Goal: Transaction & Acquisition: Purchase product/service

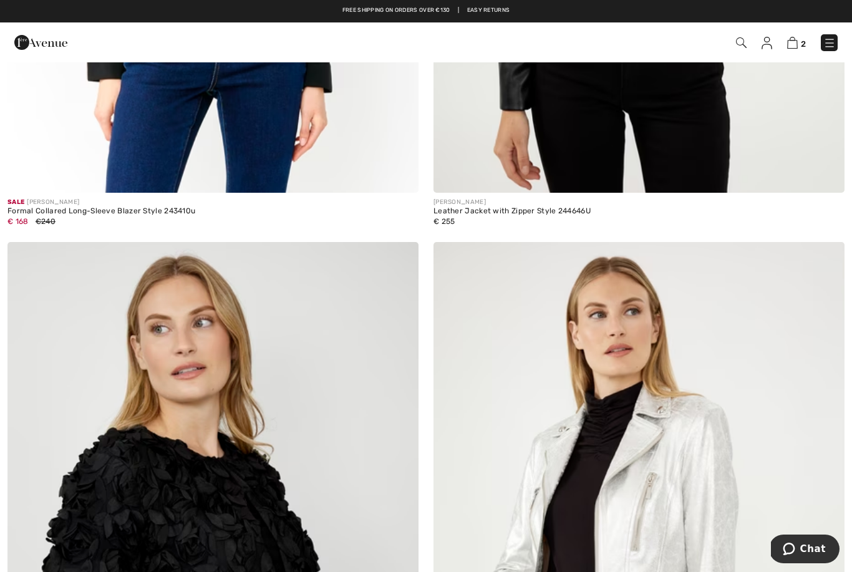
scroll to position [5032, 0]
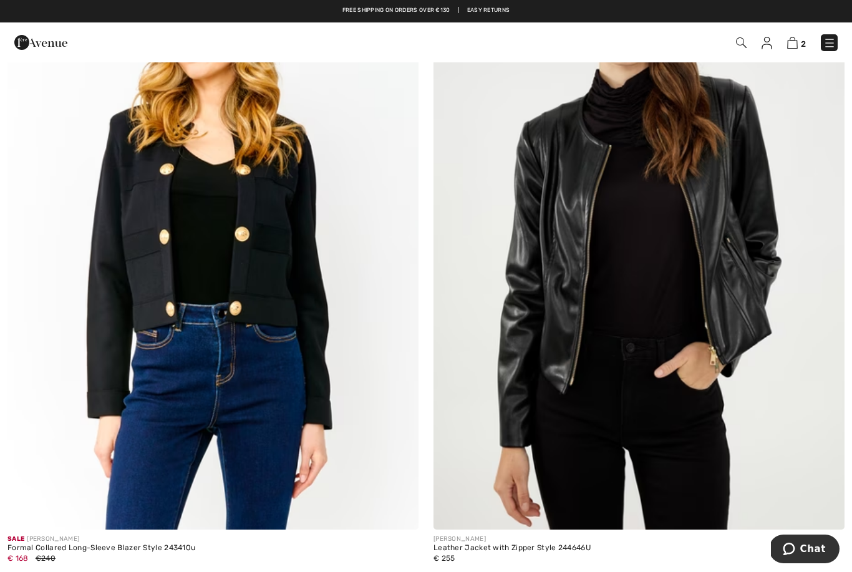
click at [823, 41] on img at bounding box center [829, 43] width 12 height 12
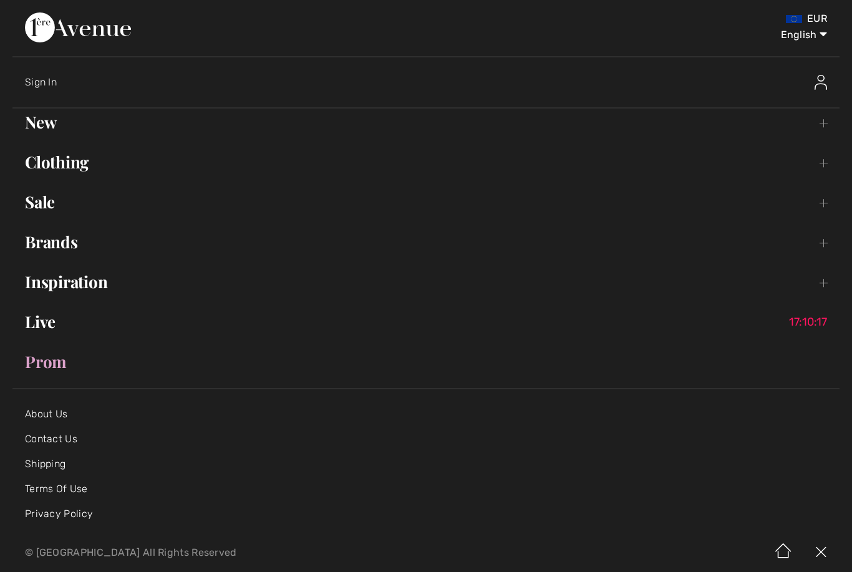
click at [73, 254] on link "Brands Open submenu" at bounding box center [425, 241] width 827 height 27
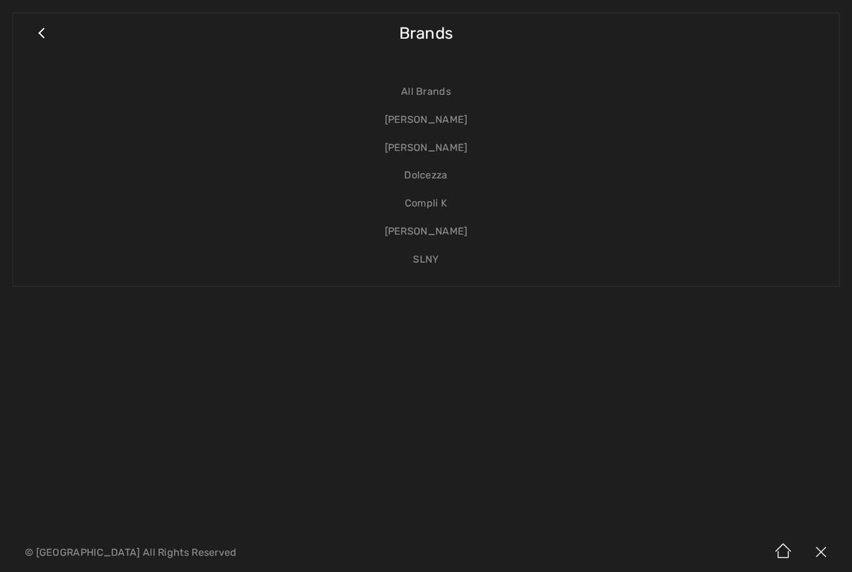
click at [445, 153] on link "[PERSON_NAME]" at bounding box center [426, 148] width 801 height 28
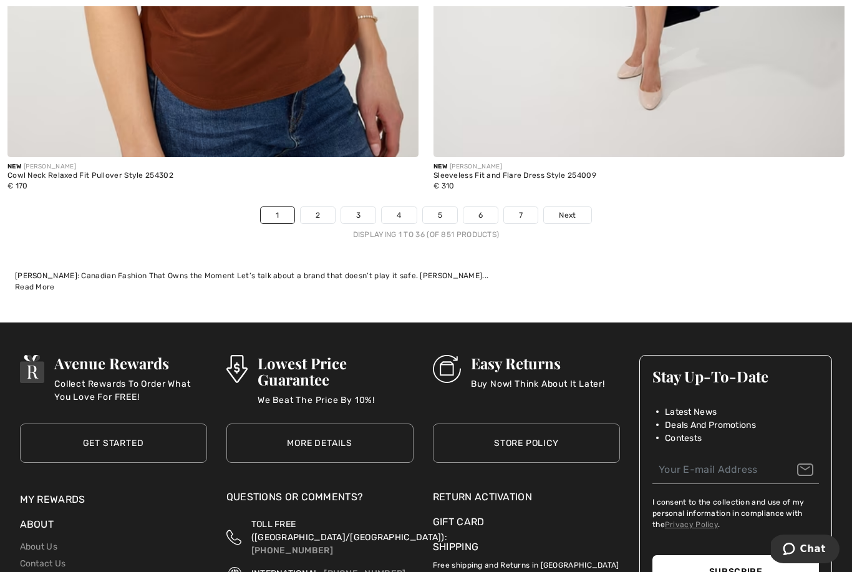
scroll to position [12497, 0]
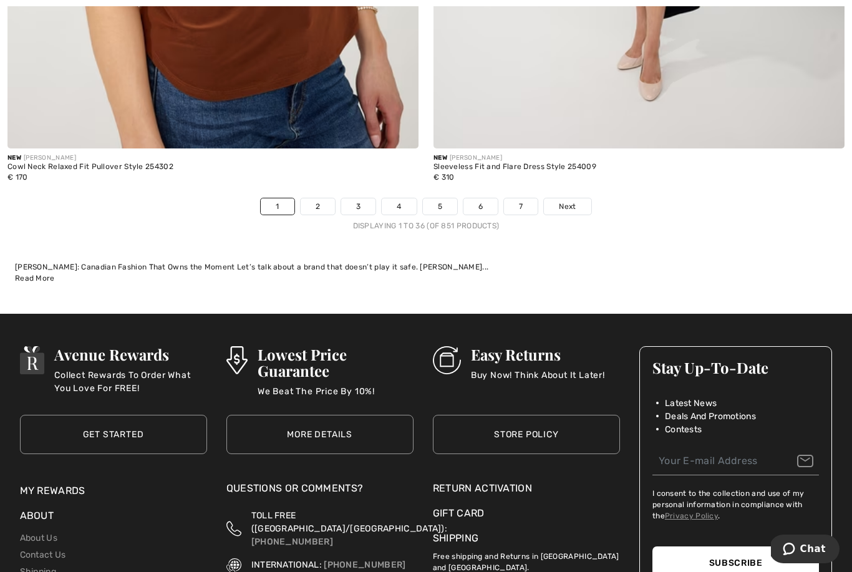
click at [325, 198] on link "2" at bounding box center [318, 206] width 34 height 16
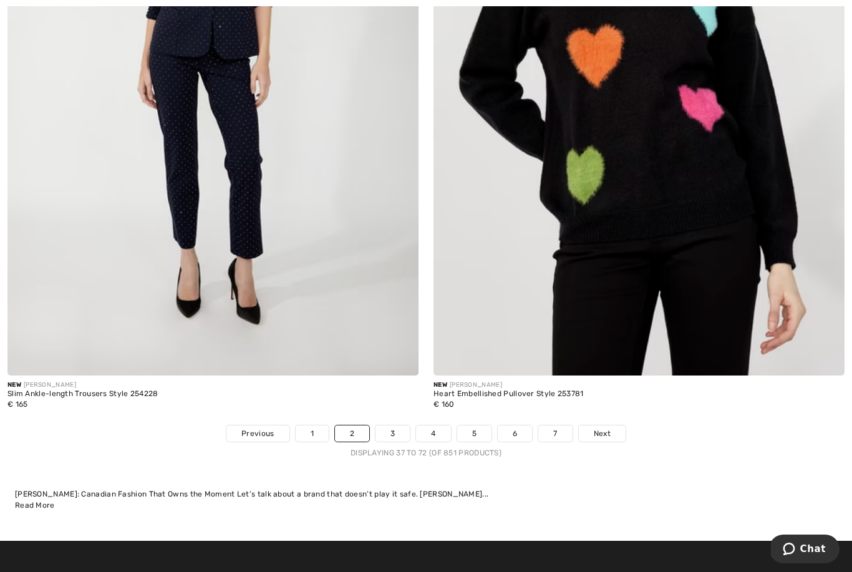
scroll to position [12301, 0]
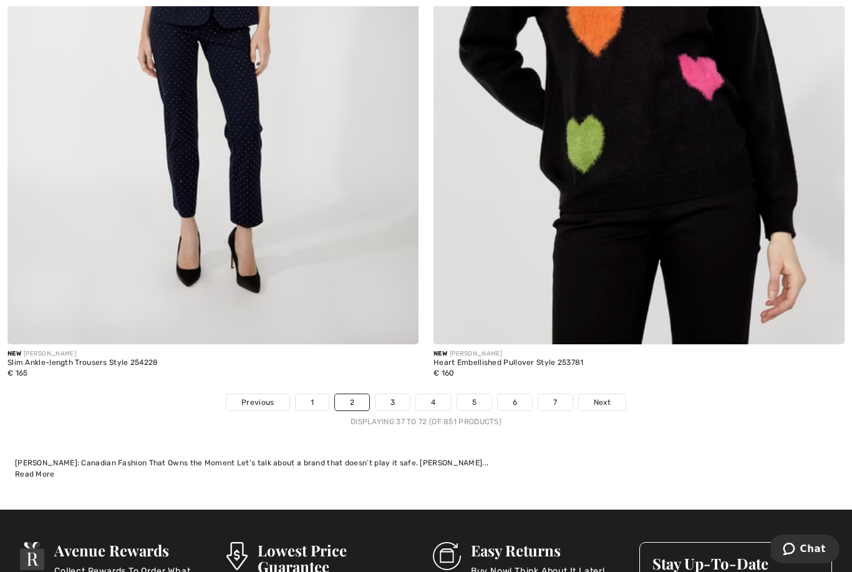
click at [402, 394] on link "3" at bounding box center [392, 402] width 34 height 16
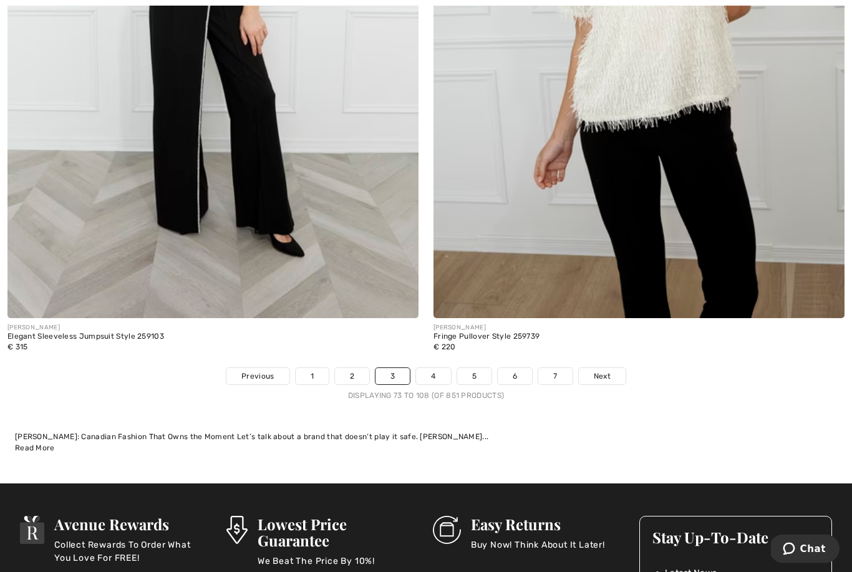
scroll to position [12454, 0]
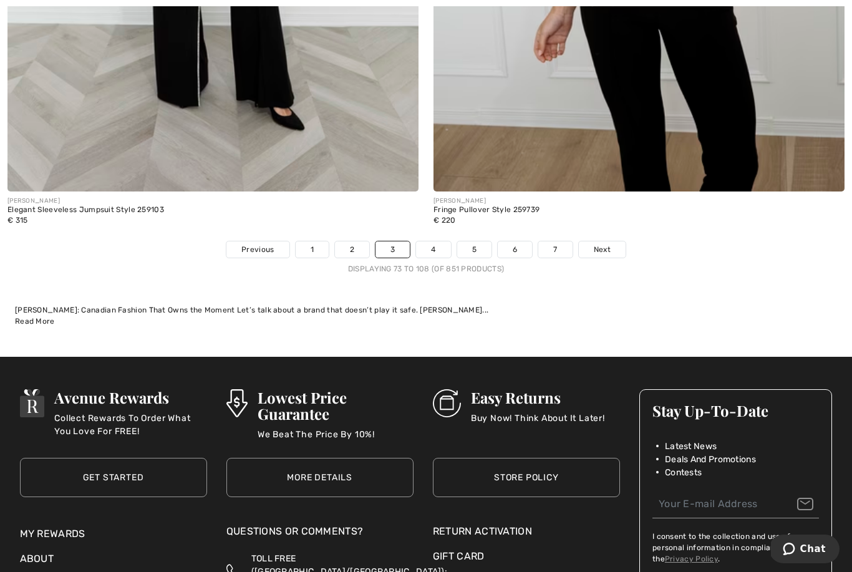
click at [436, 244] on link "4" at bounding box center [433, 249] width 34 height 16
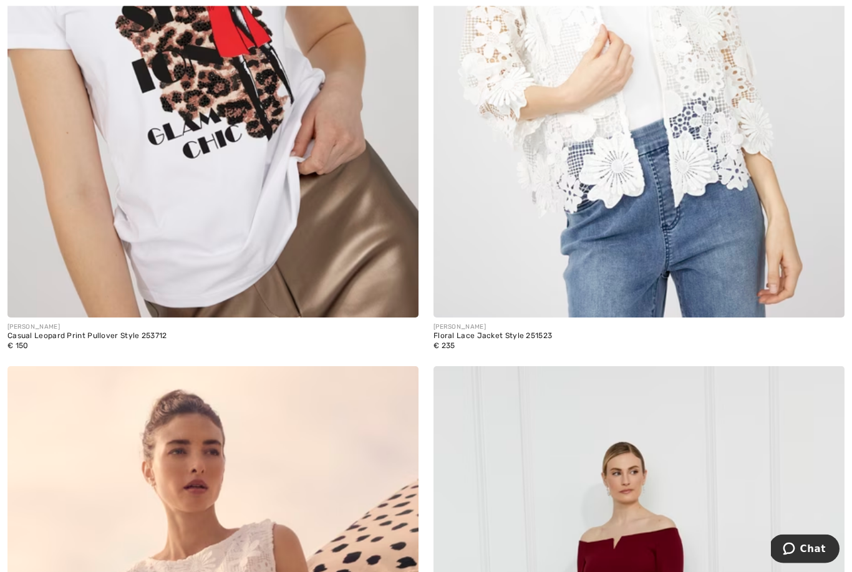
scroll to position [6841, 0]
click at [318, 223] on img at bounding box center [212, 9] width 411 height 617
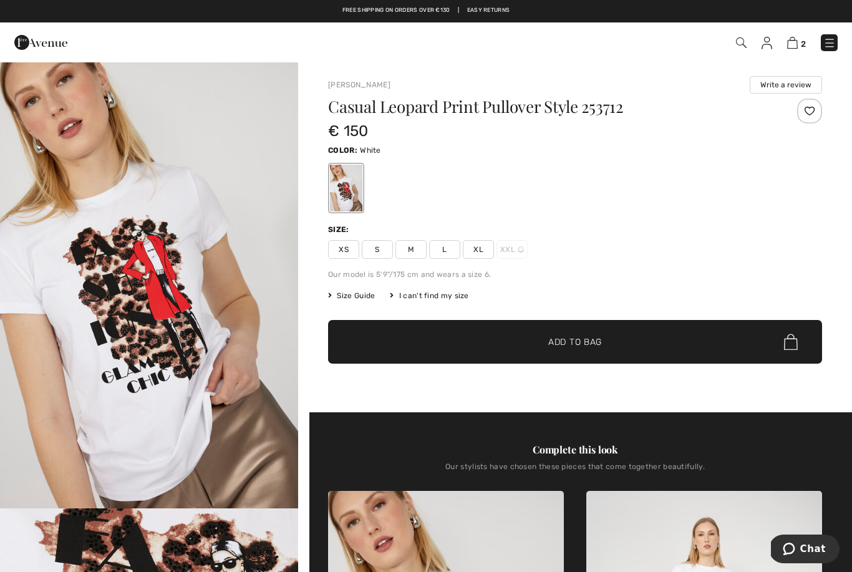
click at [369, 295] on span "Size Guide" at bounding box center [351, 295] width 47 height 11
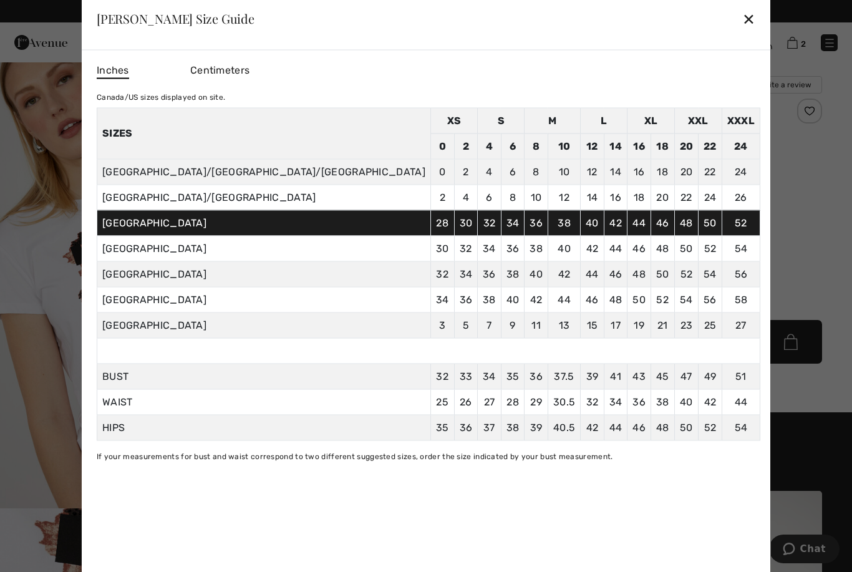
click at [742, 16] on div "✕" at bounding box center [748, 19] width 13 height 26
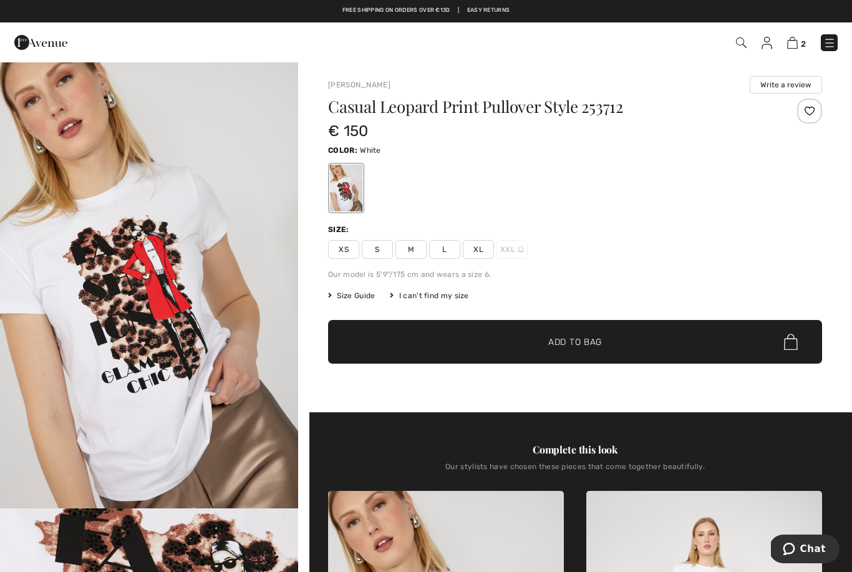
click at [450, 241] on span "L" at bounding box center [444, 249] width 31 height 19
click at [596, 342] on span "Add to Bag" at bounding box center [575, 342] width 54 height 13
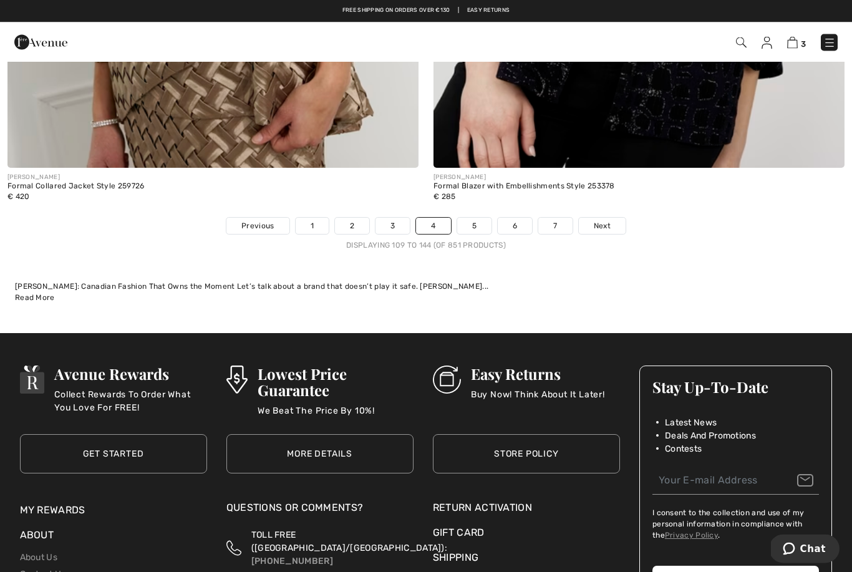
scroll to position [12478, 0]
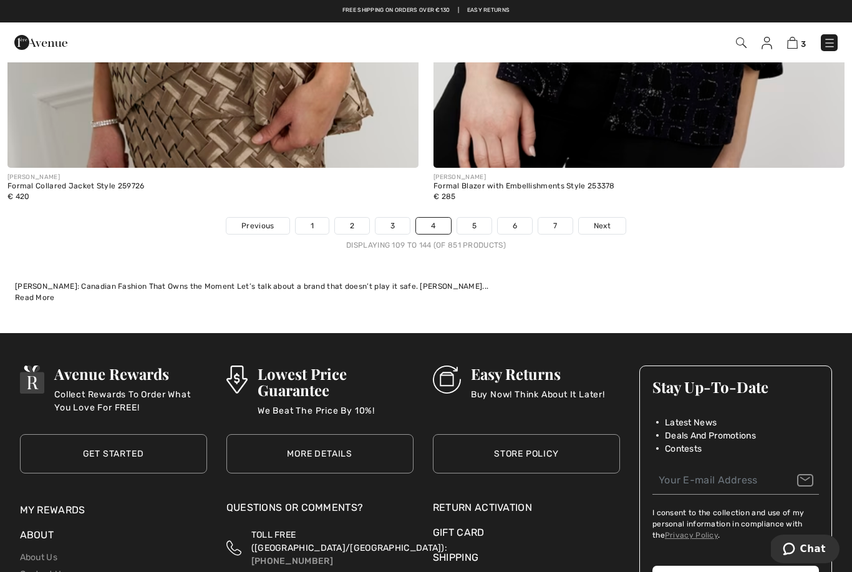
click at [475, 220] on link "5" at bounding box center [474, 226] width 34 height 16
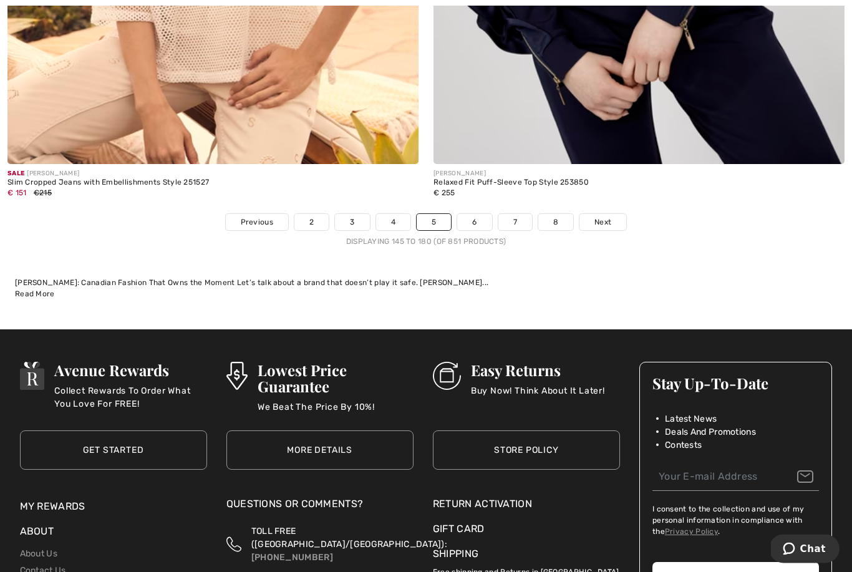
scroll to position [12481, 0]
click at [485, 214] on link "6" at bounding box center [474, 222] width 34 height 16
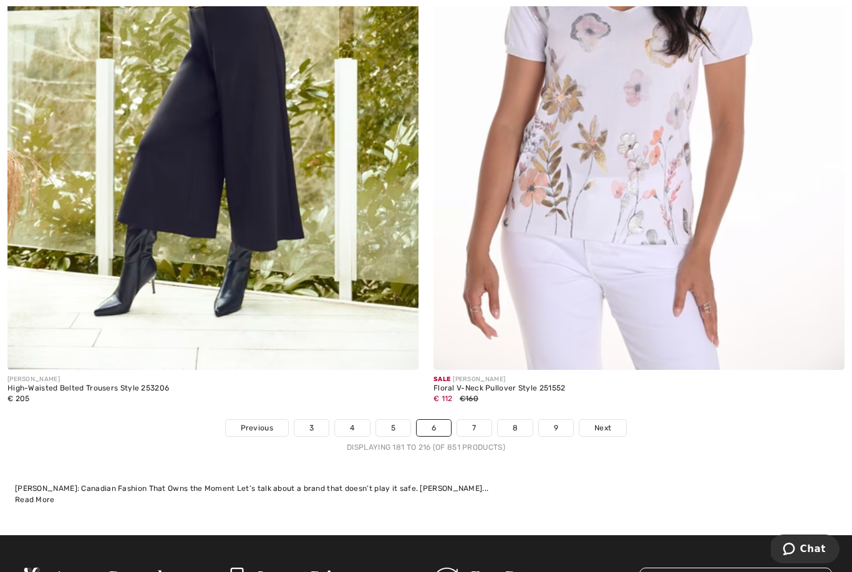
scroll to position [12299, 0]
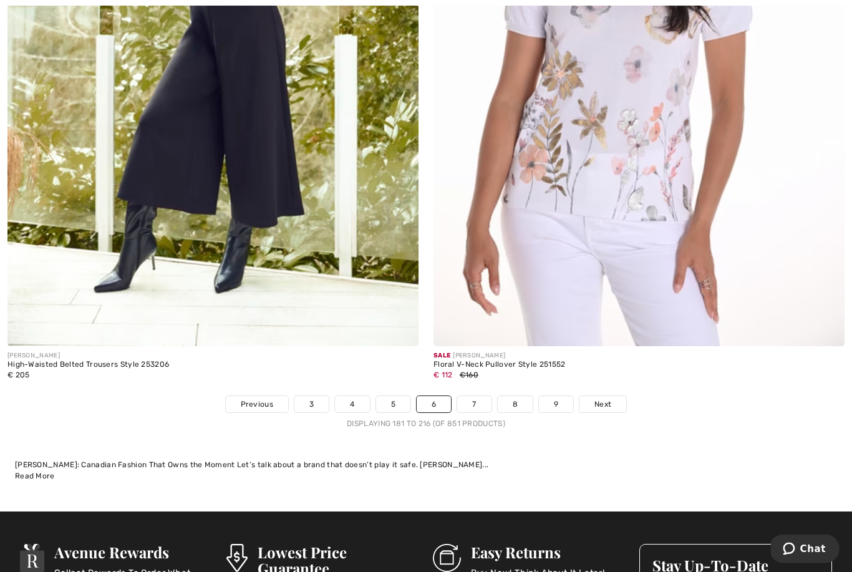
click at [473, 397] on link "7" at bounding box center [474, 405] width 34 height 16
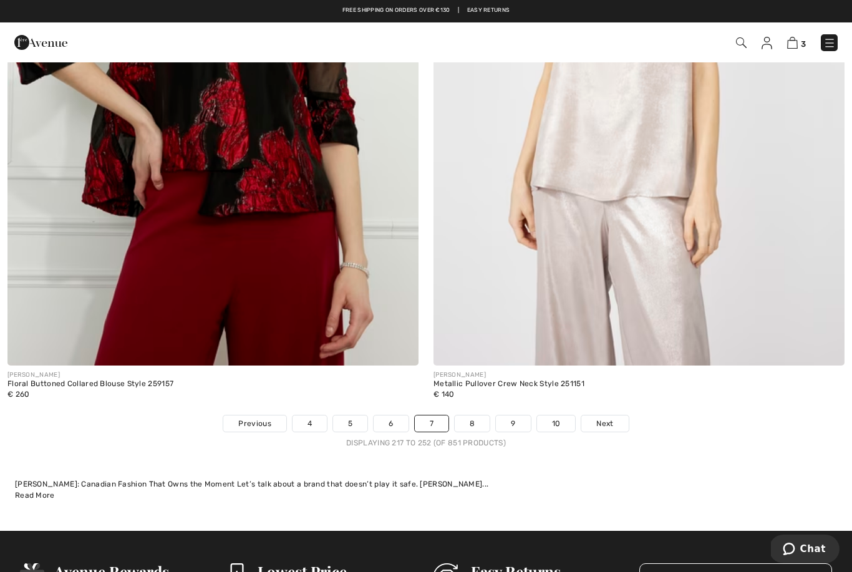
scroll to position [12283, 0]
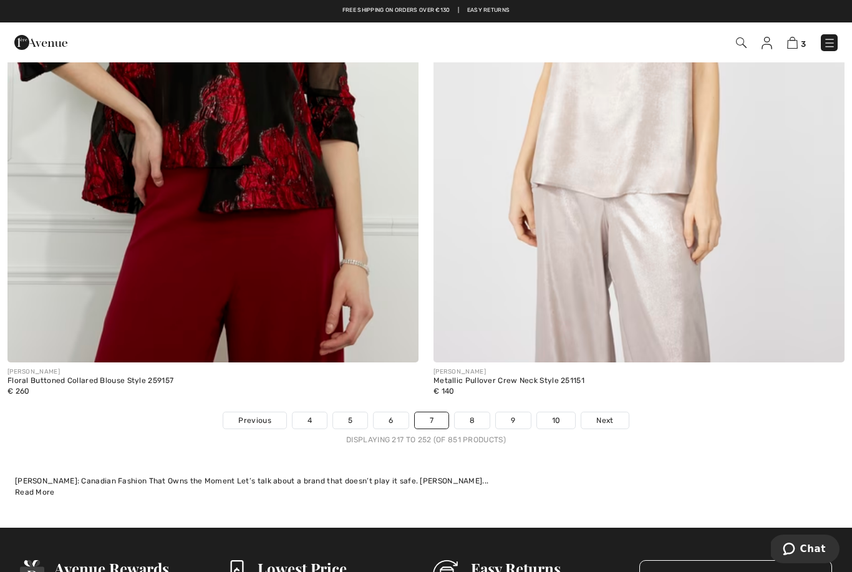
click at [470, 418] on link "8" at bounding box center [472, 420] width 35 height 16
click at [475, 412] on link "8" at bounding box center [472, 420] width 35 height 16
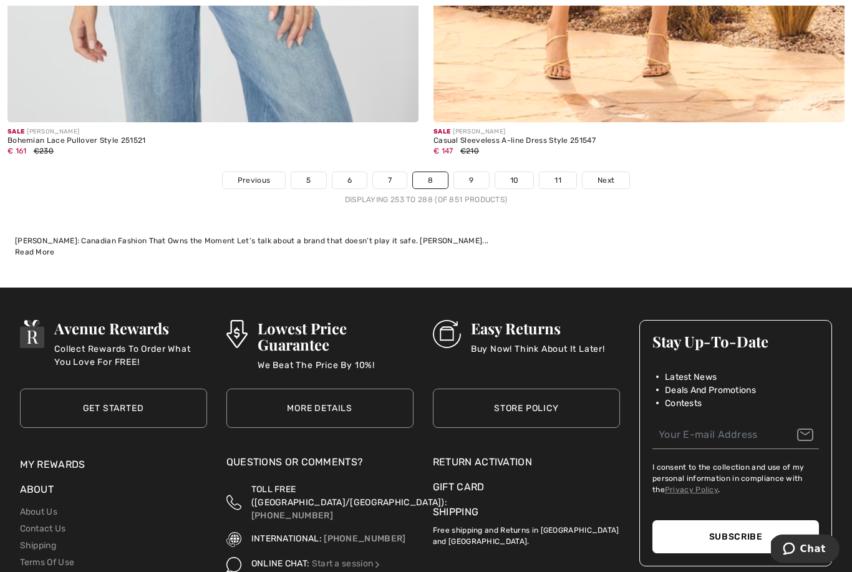
scroll to position [12523, 0]
click at [480, 173] on link "9" at bounding box center [471, 180] width 34 height 16
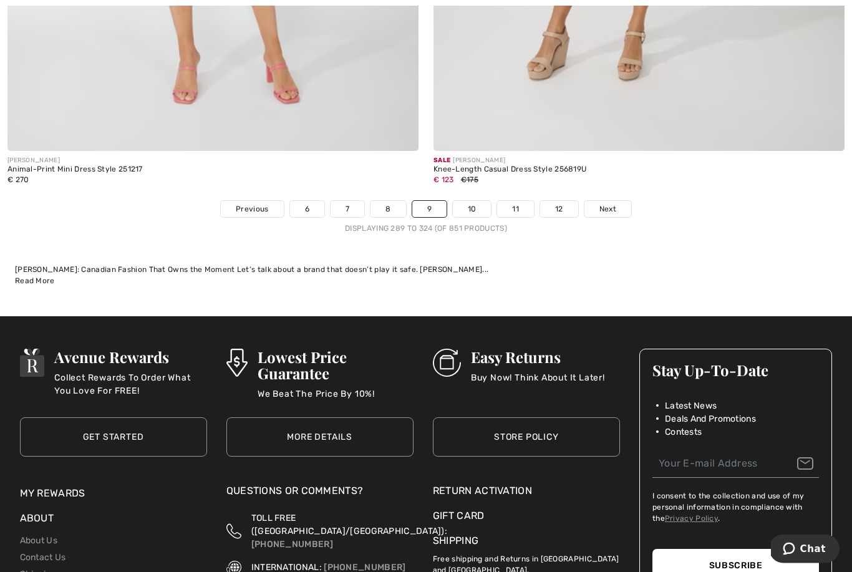
scroll to position [12508, 0]
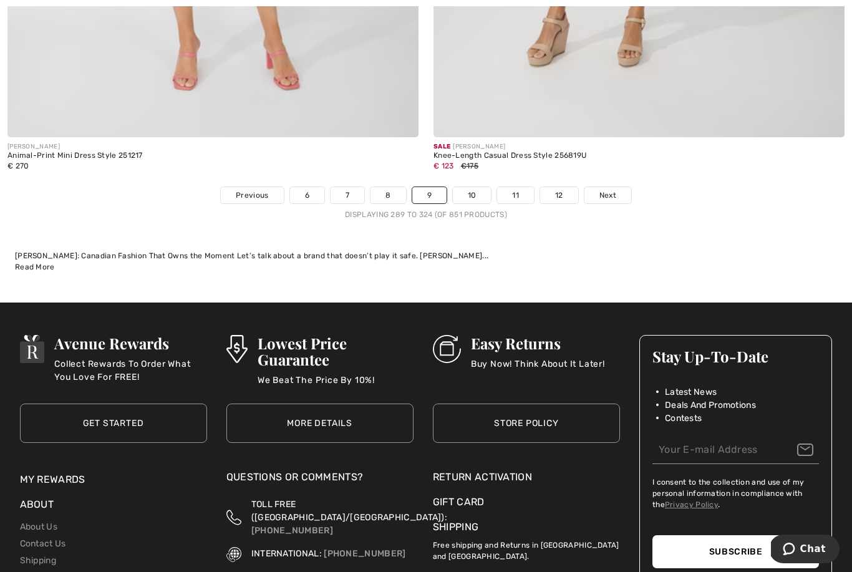
click at [472, 193] on link "10" at bounding box center [472, 195] width 39 height 16
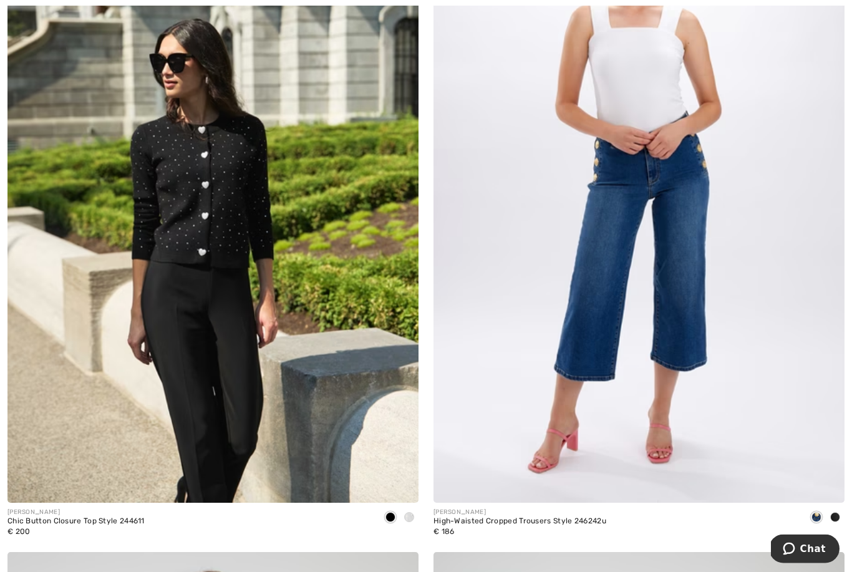
scroll to position [1200, 0]
click at [210, 227] on img at bounding box center [212, 194] width 411 height 617
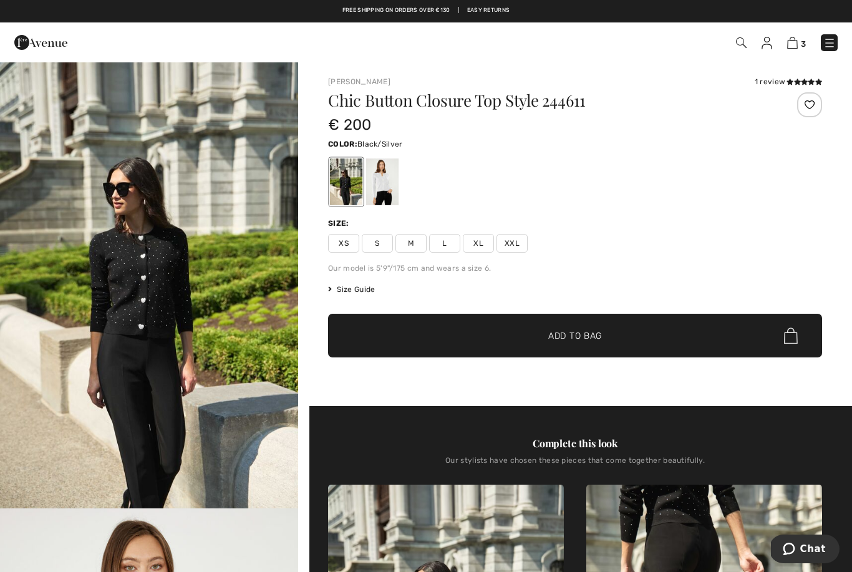
click at [412, 239] on span "M" at bounding box center [410, 243] width 31 height 19
click at [442, 239] on span "L" at bounding box center [444, 243] width 31 height 19
click at [640, 334] on span "✔ Added to Bag Add to Bag" at bounding box center [575, 336] width 494 height 44
click at [764, 289] on div at bounding box center [426, 286] width 852 height 572
click at [388, 186] on div at bounding box center [382, 181] width 32 height 47
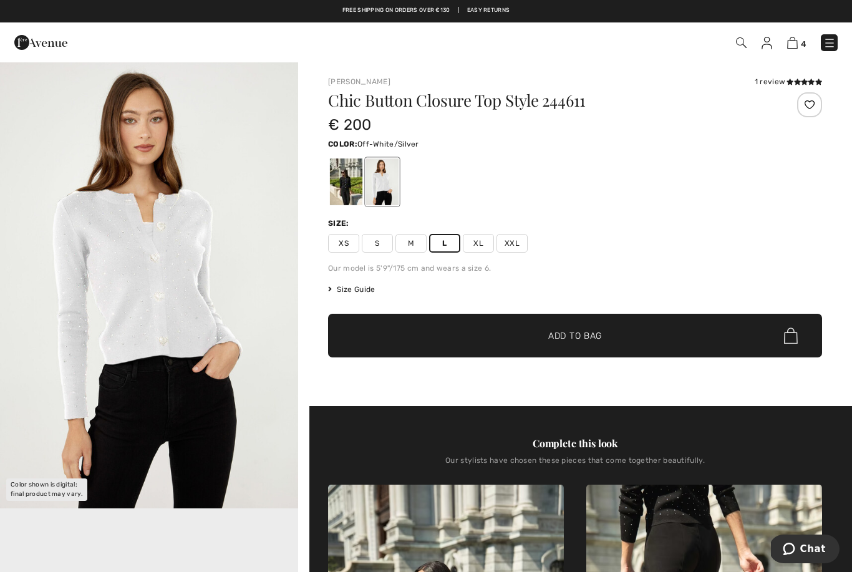
click at [630, 336] on span "✔ Added to Bag Add to Bag" at bounding box center [575, 336] width 494 height 44
click at [791, 42] on img at bounding box center [792, 43] width 11 height 12
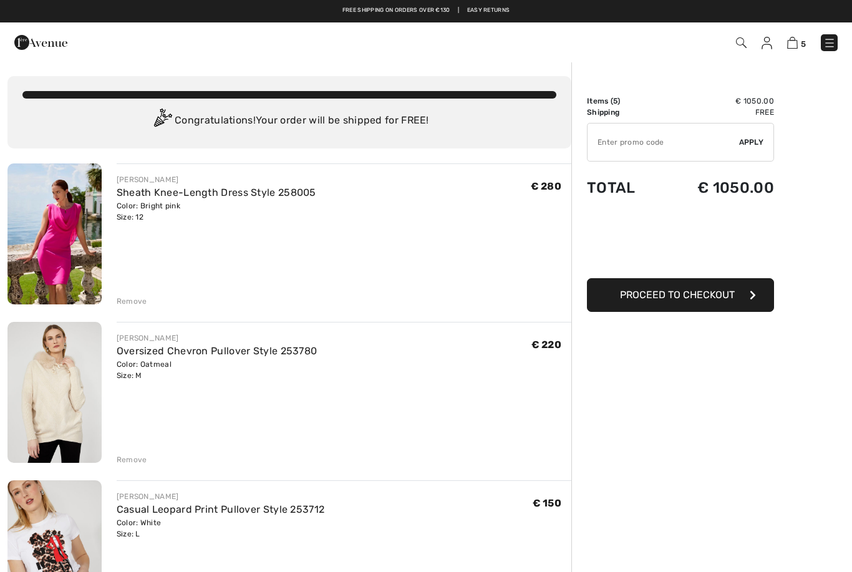
click at [135, 301] on div "Remove" at bounding box center [132, 301] width 31 height 11
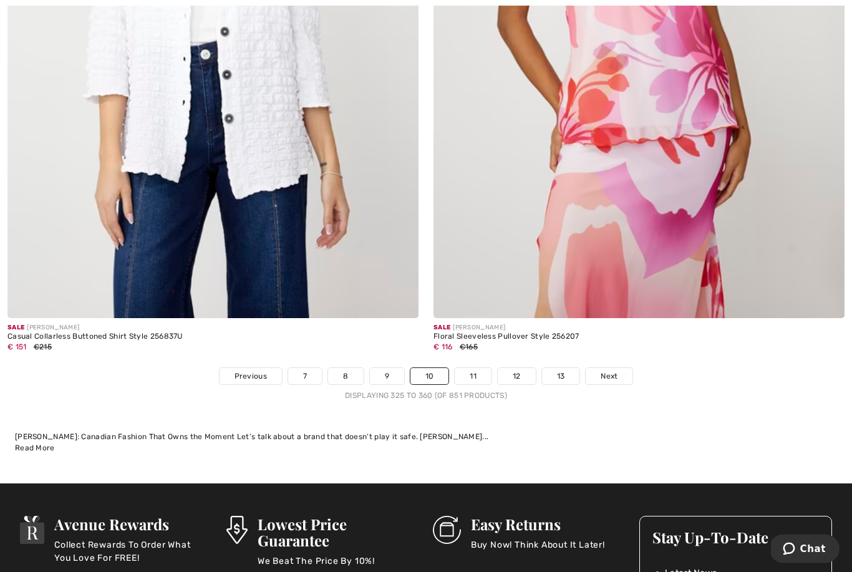
scroll to position [12337, 0]
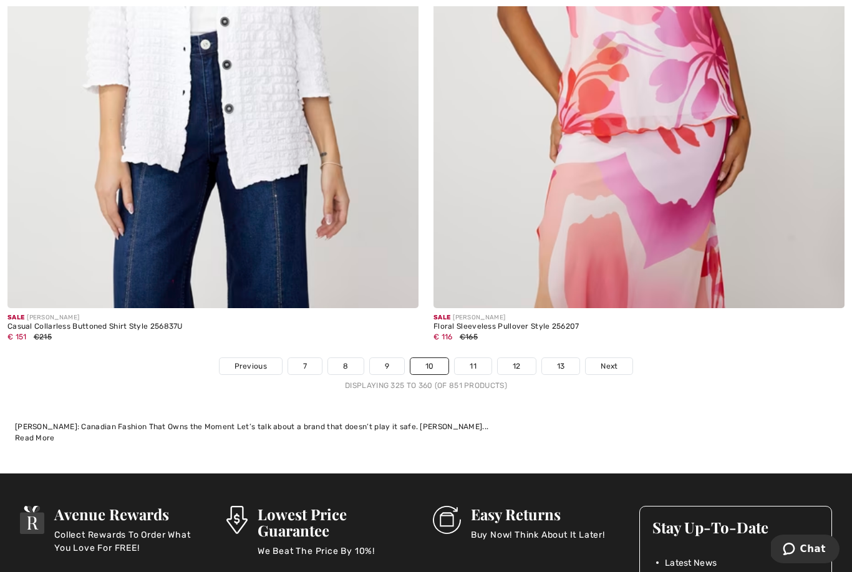
click at [762, 519] on h3 "Stay Up-To-Date" at bounding box center [735, 527] width 167 height 16
click at [478, 358] on link "11" at bounding box center [473, 366] width 37 height 16
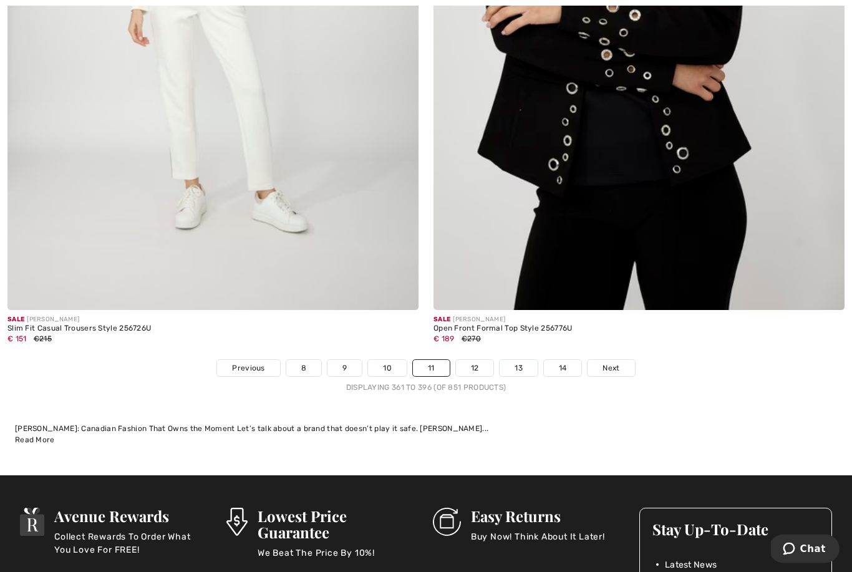
scroll to position [12335, 0]
click at [482, 360] on link "12" at bounding box center [475, 368] width 38 height 16
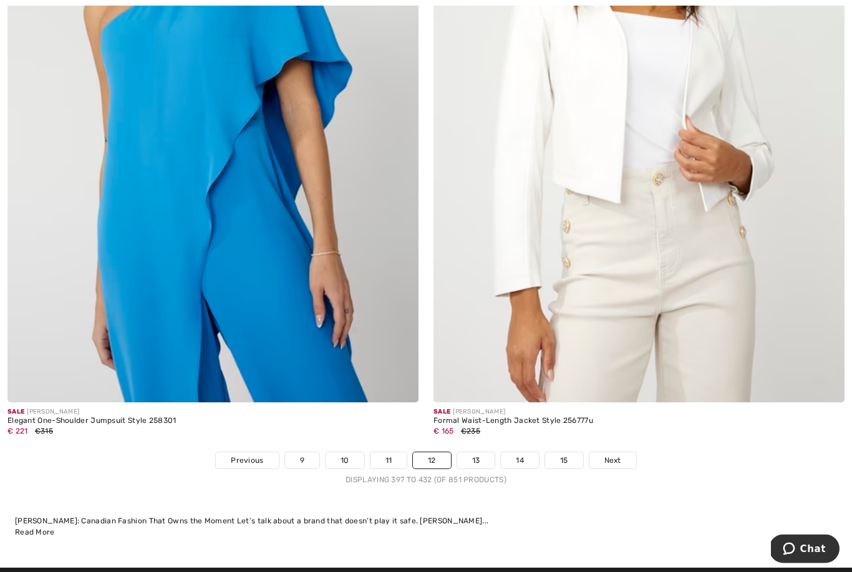
scroll to position [12261, 0]
